Goal: Find specific page/section: Find specific page/section

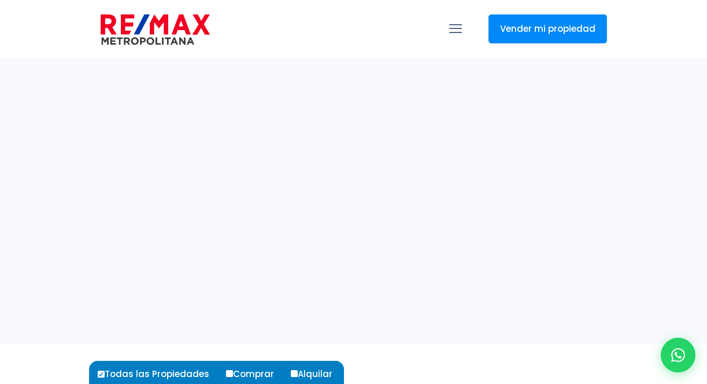
select select
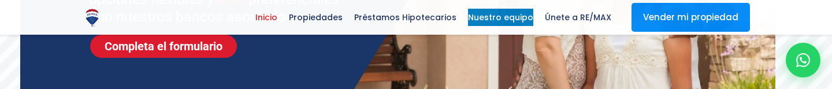
scroll to position [298, 0]
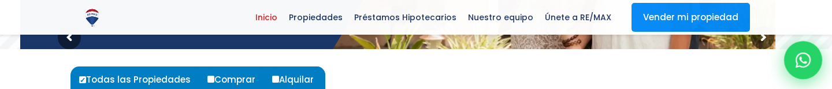
click at [706, 54] on icon at bounding box center [803, 60] width 15 height 15
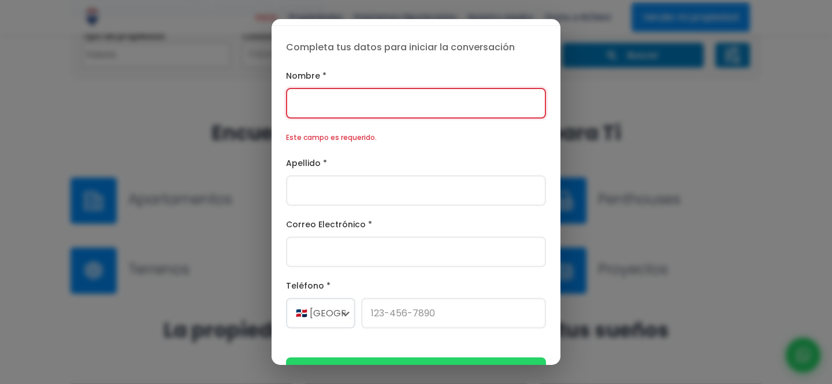
scroll to position [395, 0]
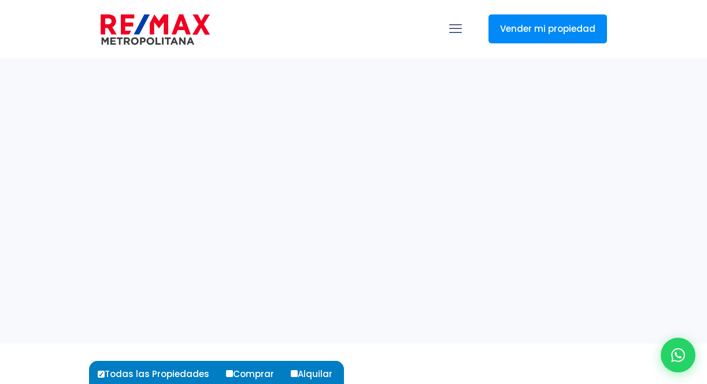
select select
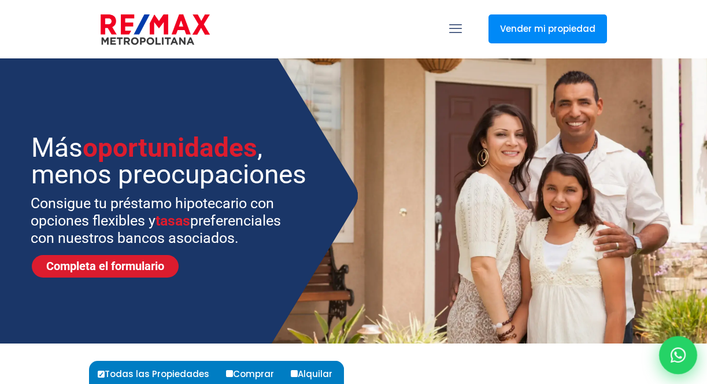
click at [684, 350] on icon at bounding box center [677, 354] width 15 height 15
